Goal: Information Seeking & Learning: Check status

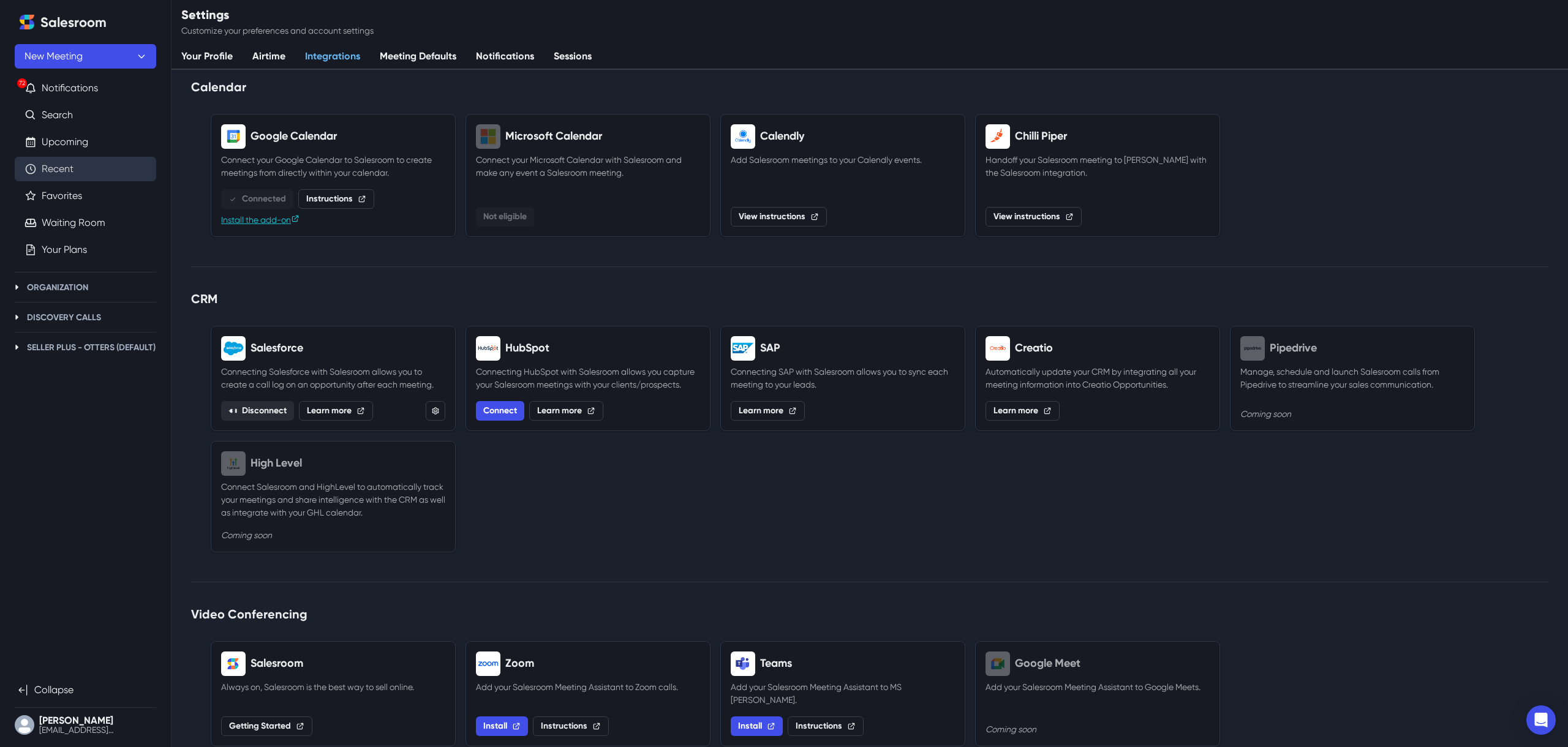
click at [70, 171] on link "Recent" at bounding box center [57, 169] width 32 height 15
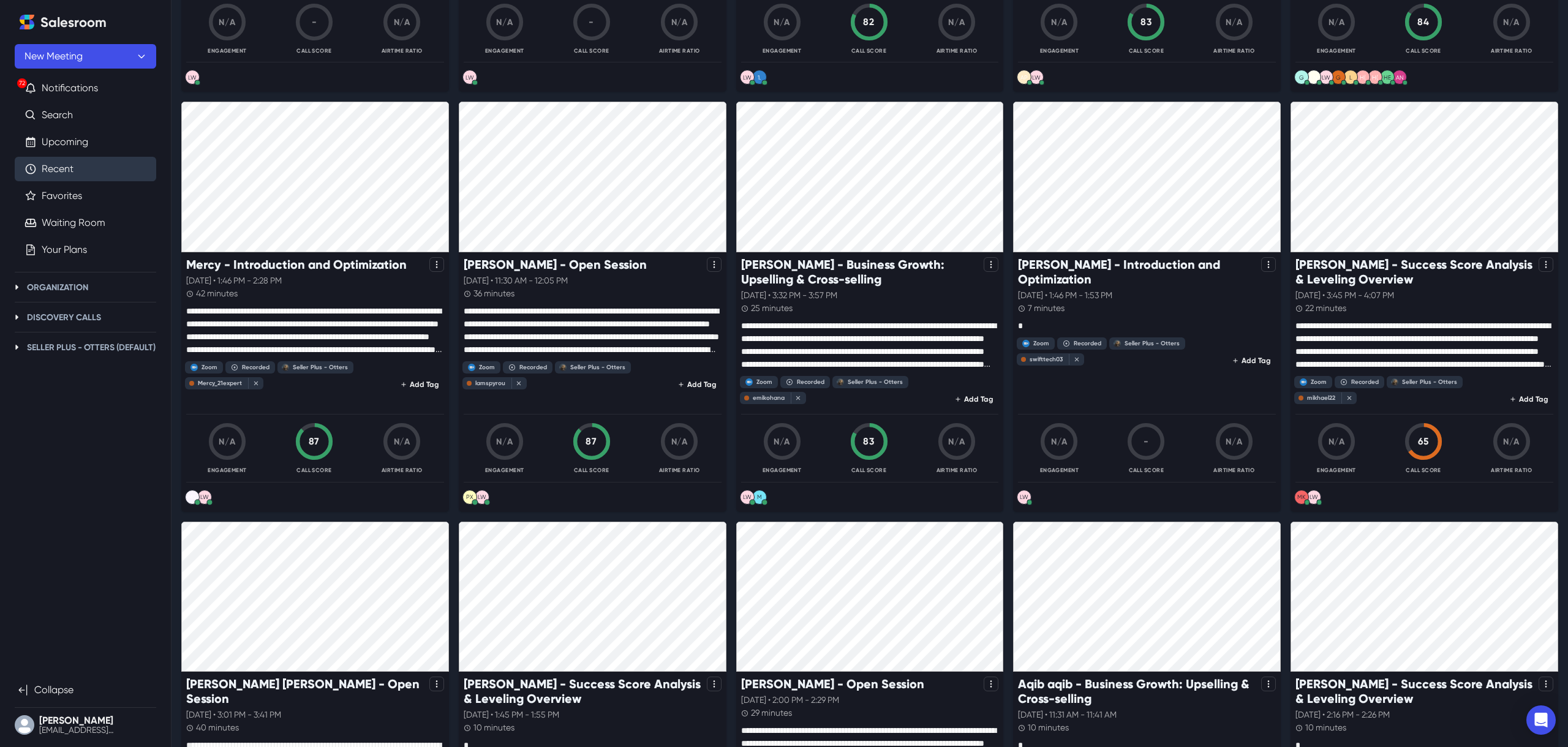
scroll to position [879, 0]
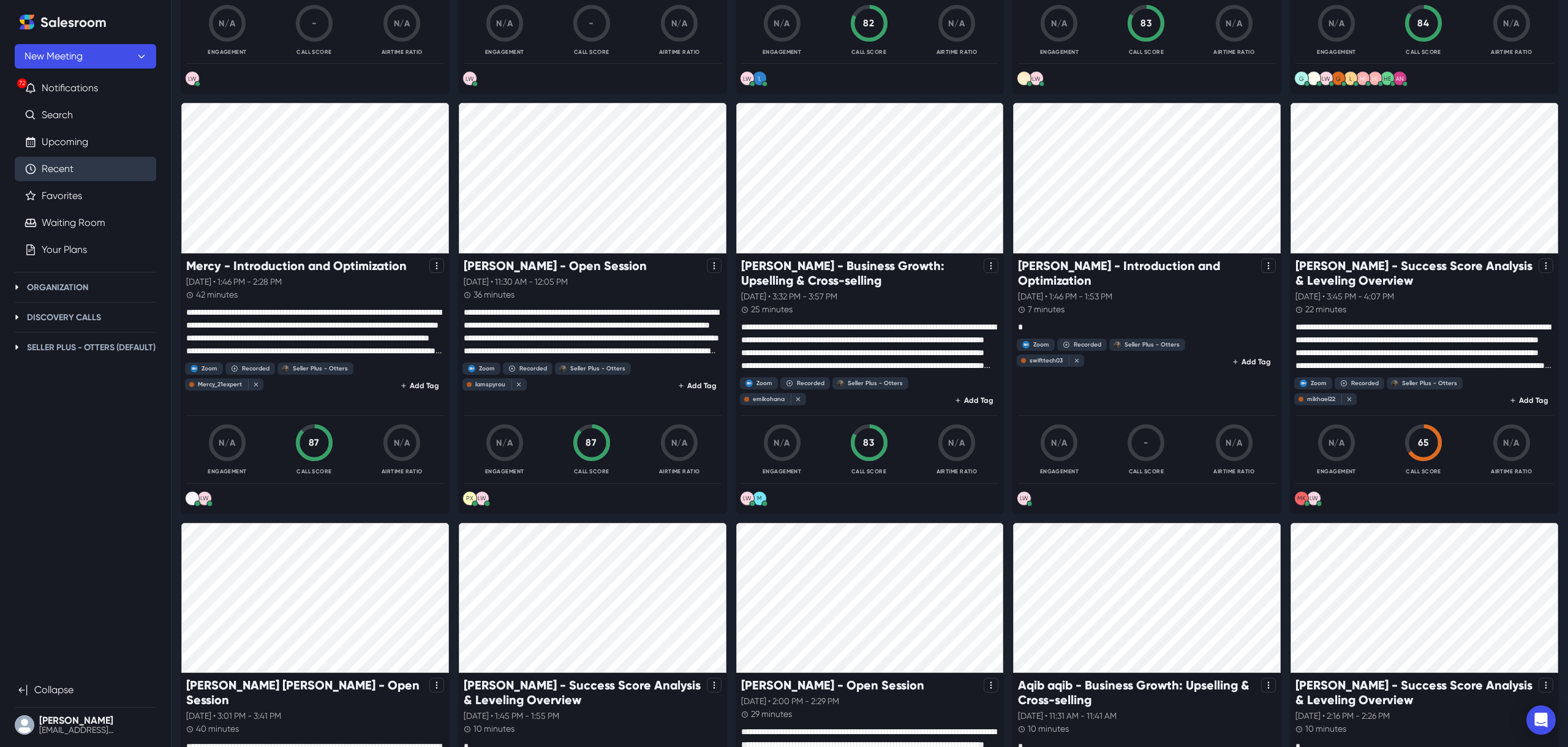
click at [856, 333] on p at bounding box center [870, 346] width 258 height 52
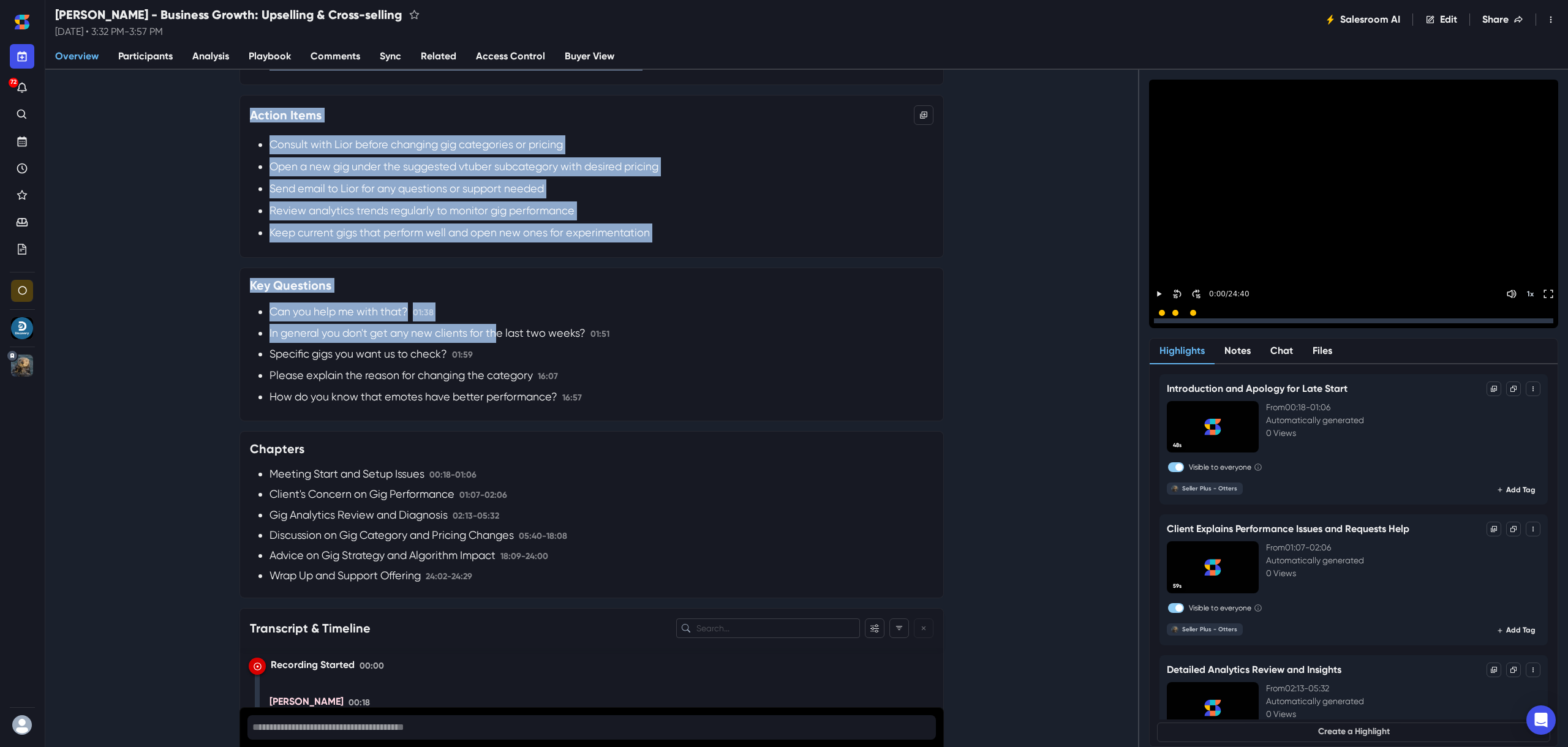
scroll to position [653, 0]
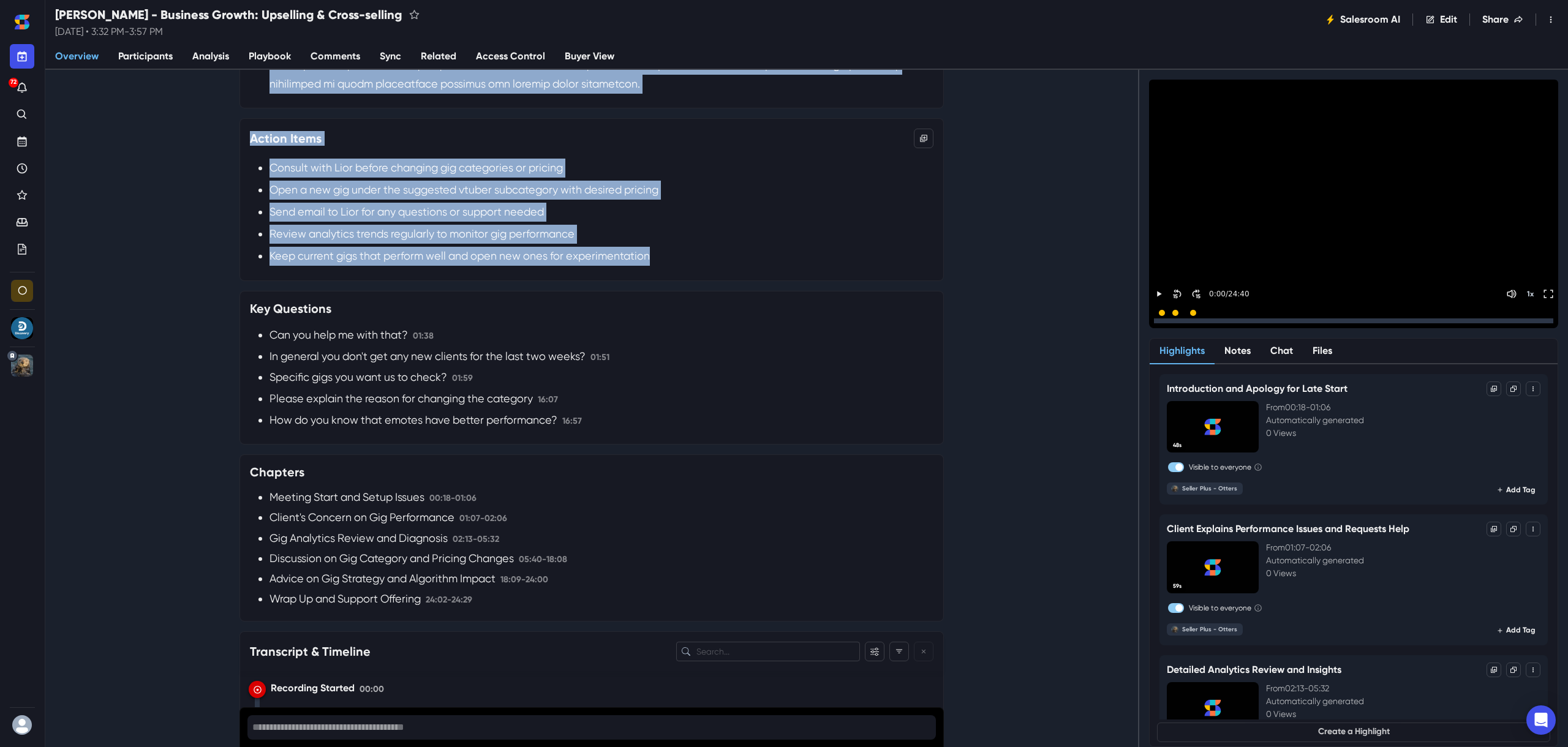
drag, startPoint x: 252, startPoint y: 131, endPoint x: 680, endPoint y: 268, distance: 449.4
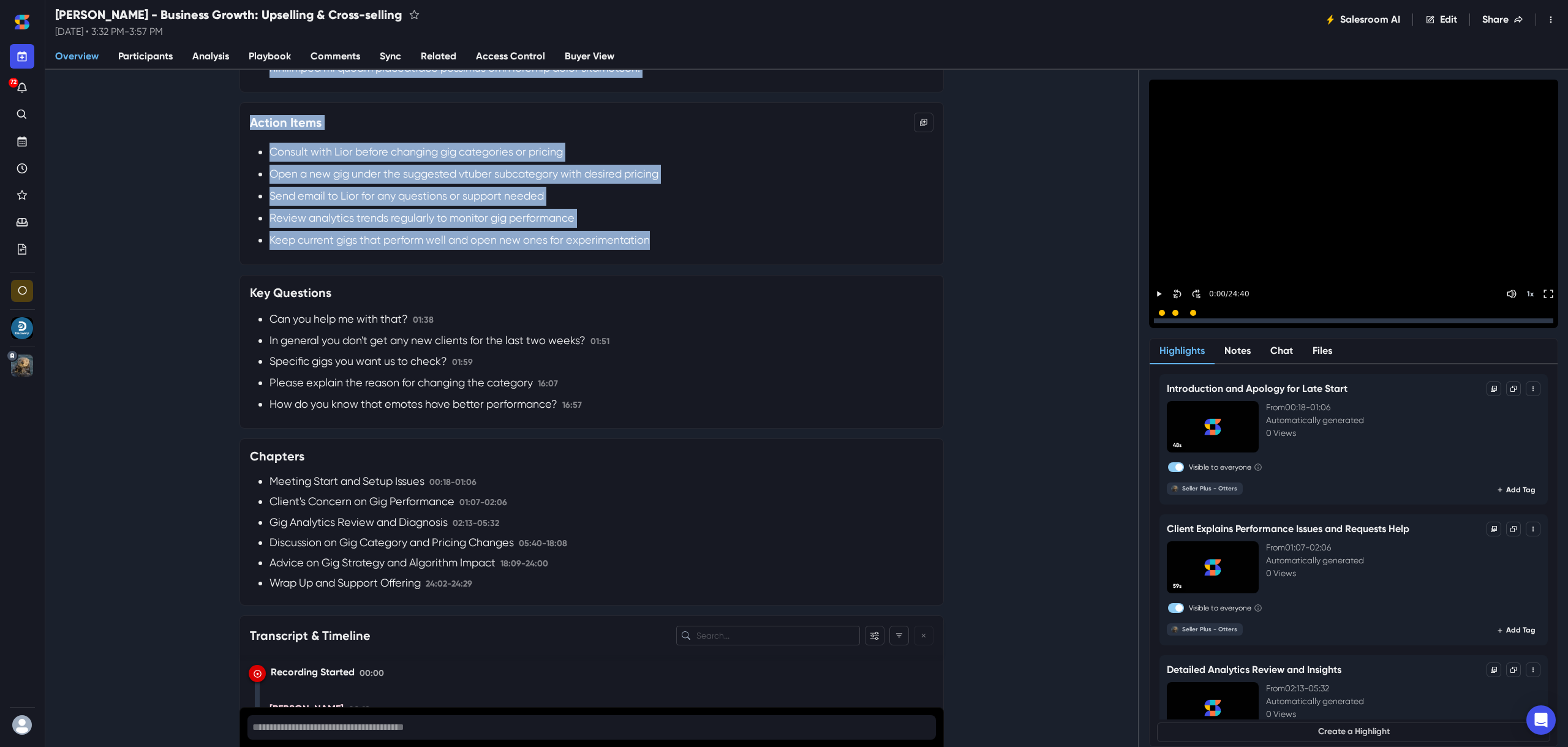
scroll to position [670, 0]
copy div "Summary Purpose: Discuss performance issues and optimization strategies for mac…"
click at [19, 167] on icon "Recent" at bounding box center [21, 168] width 12 height 12
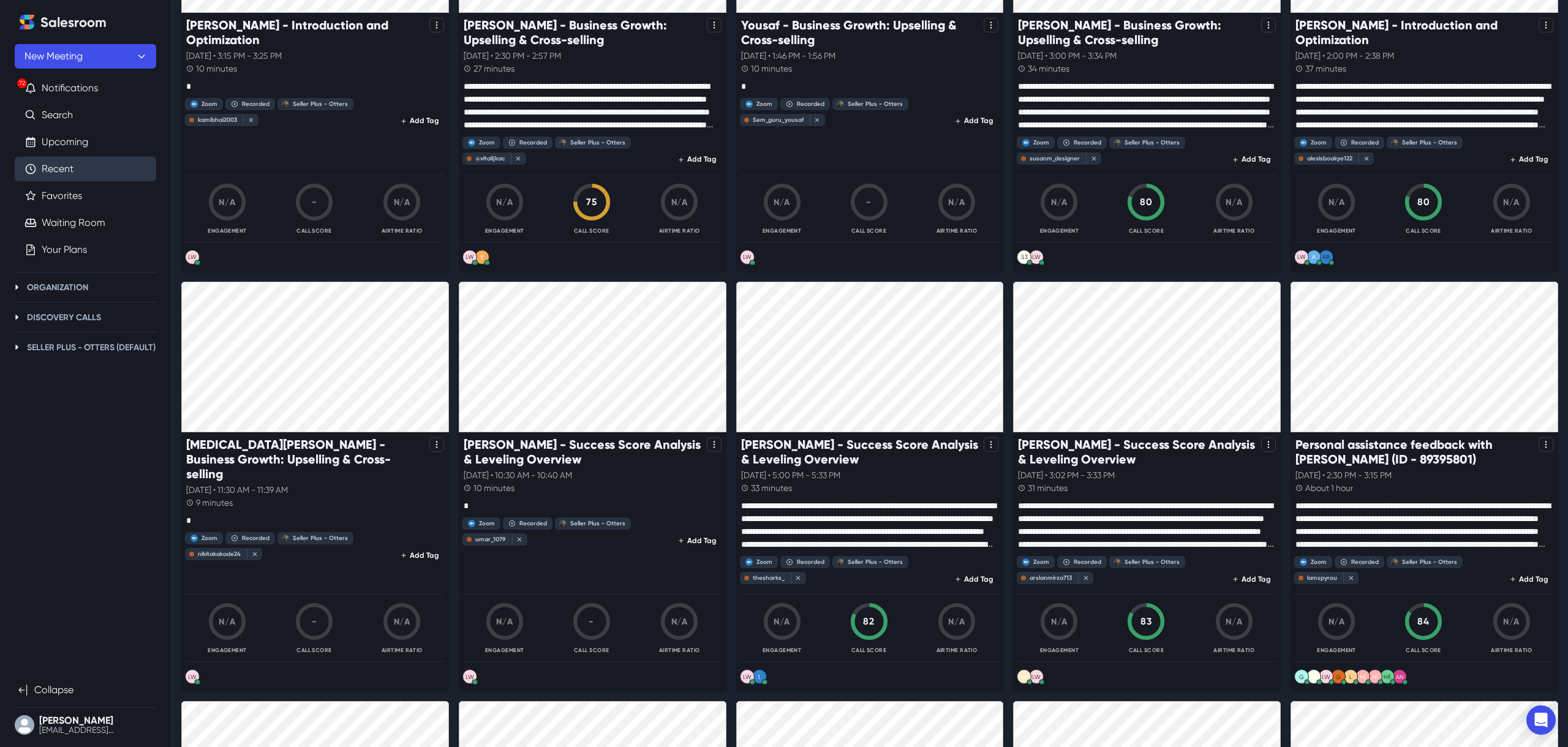
scroll to position [290, 0]
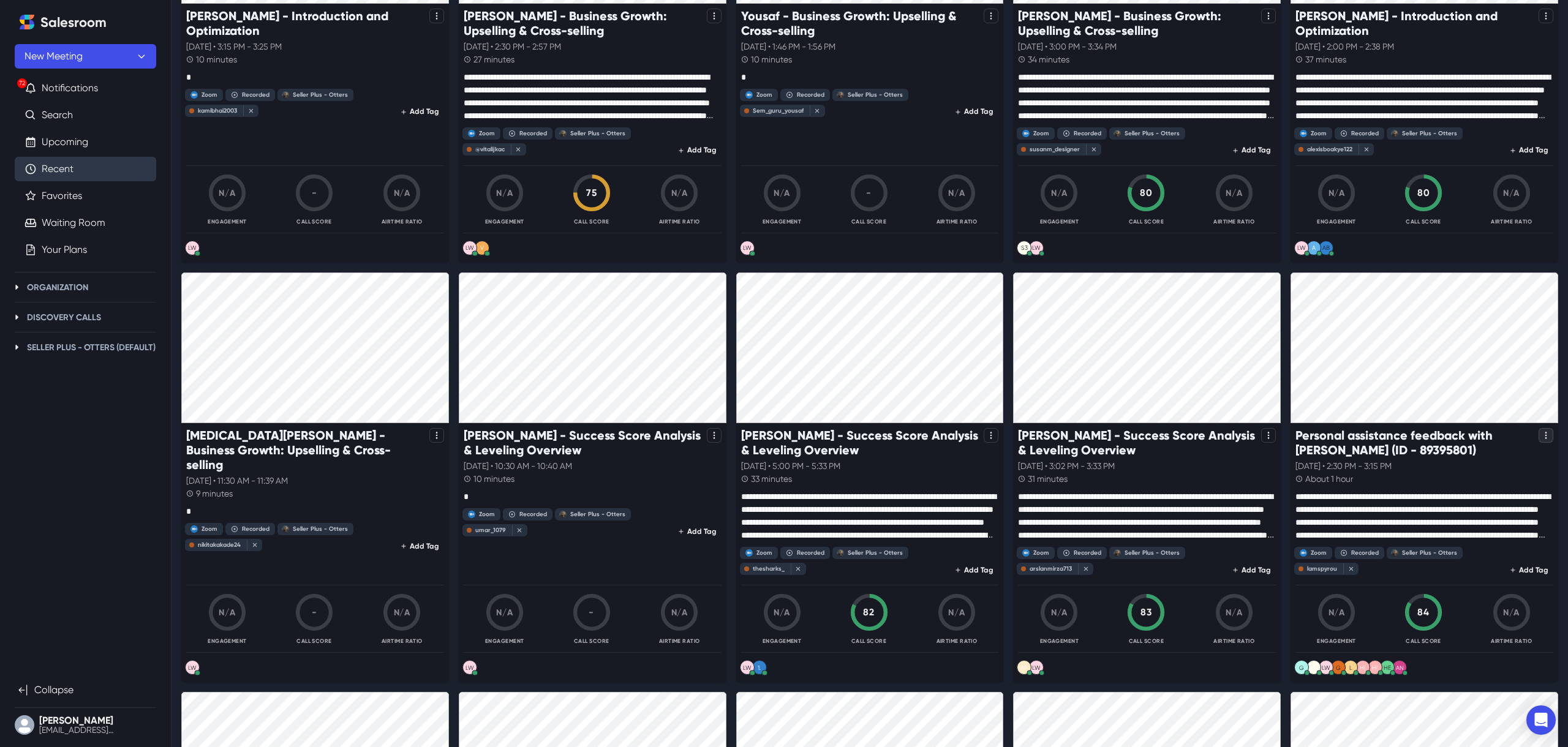
click at [1545, 434] on icon "Options" at bounding box center [1547, 435] width 9 height 9
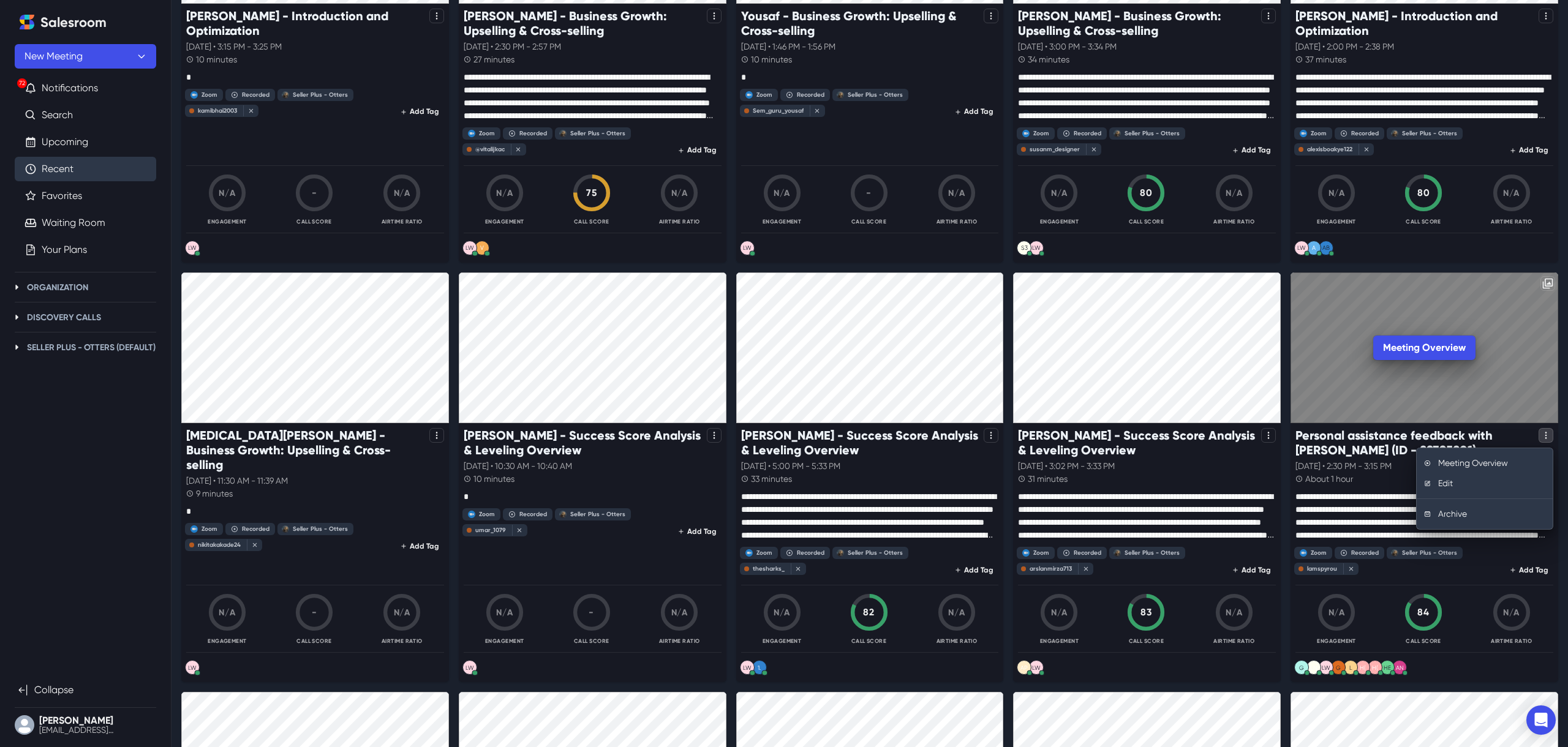
click at [1526, 394] on div "Meeting Overview" at bounding box center [1425, 348] width 268 height 150
click at [1524, 394] on div "Meeting Overview" at bounding box center [1425, 348] width 268 height 150
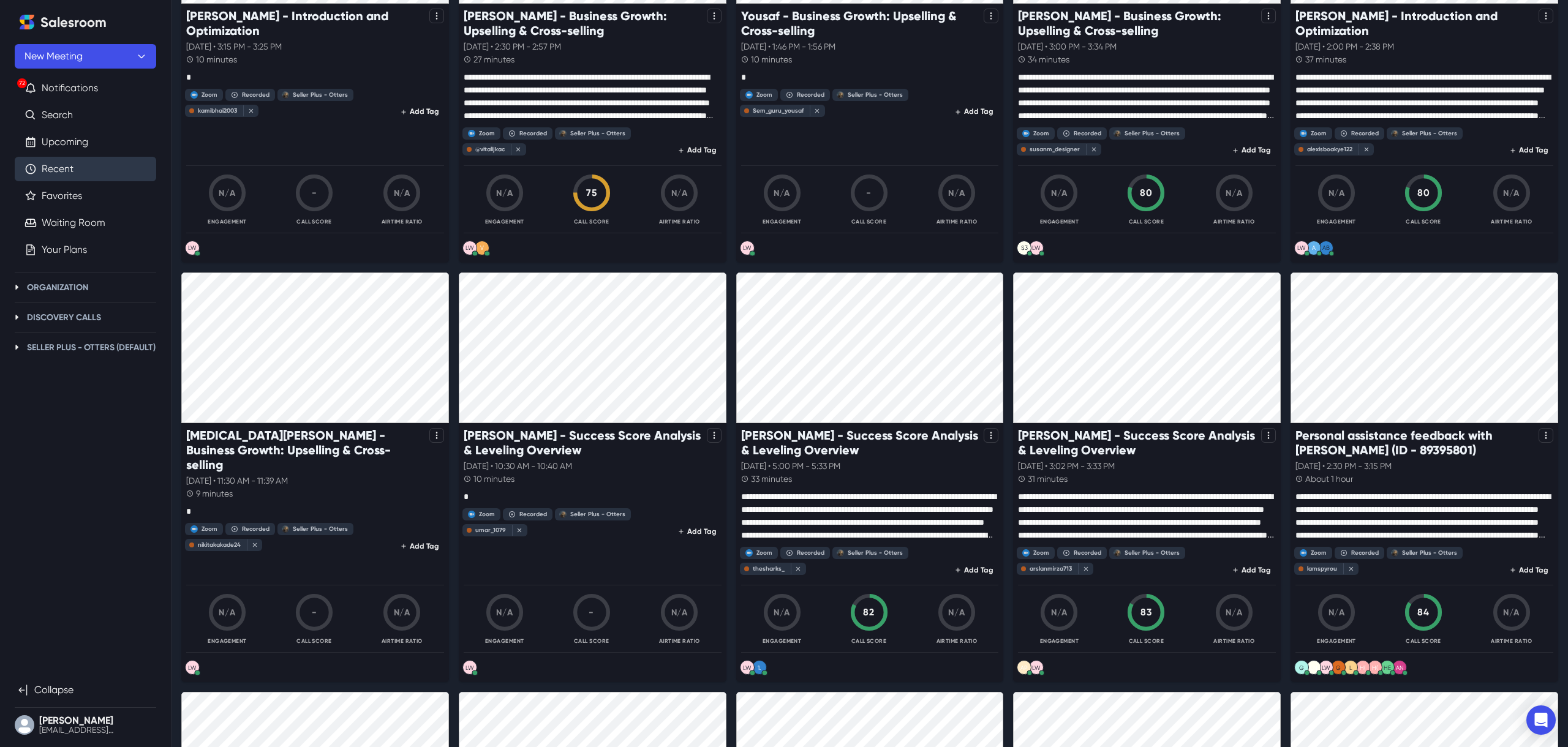
click at [1506, 467] on p "[DATE] • 2:30 PM - 3:15 PM" at bounding box center [1425, 467] width 258 height 13
click at [1444, 451] on p "Personal assistance feedback with [PERSON_NAME] (ID - 89395801)" at bounding box center [1415, 442] width 238 height 29
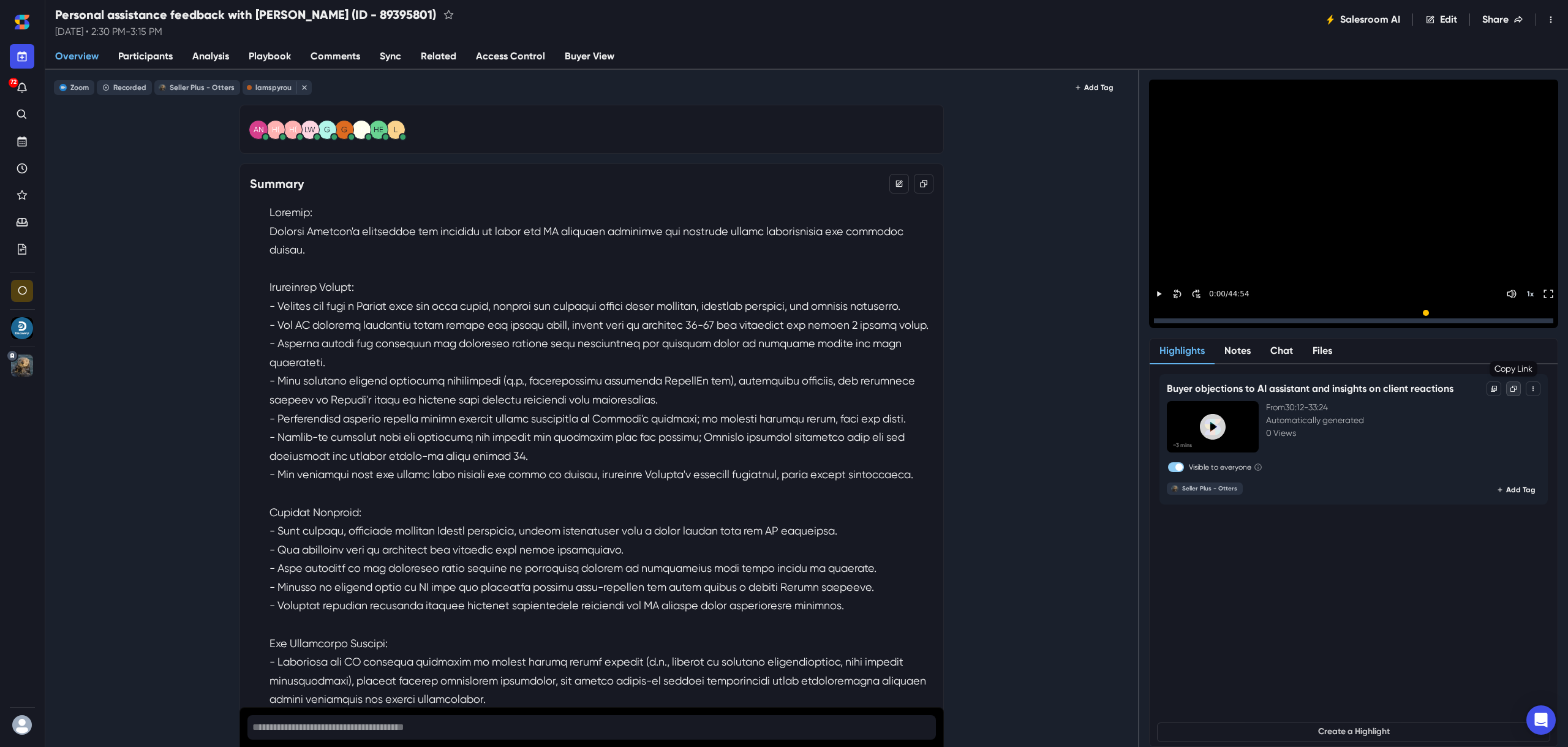
click at [1515, 390] on icon "Copy Link" at bounding box center [1514, 389] width 7 height 7
